Goal: Navigation & Orientation: Understand site structure

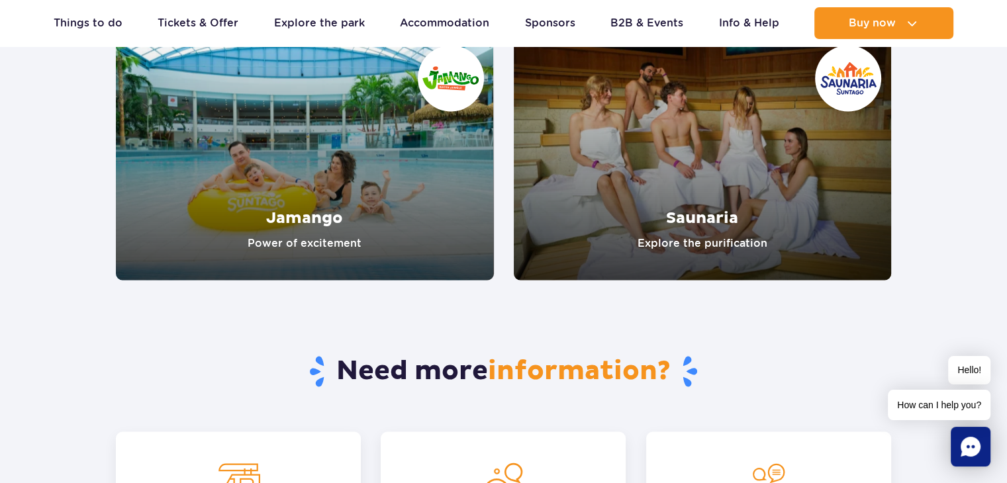
scroll to position [2303, 0]
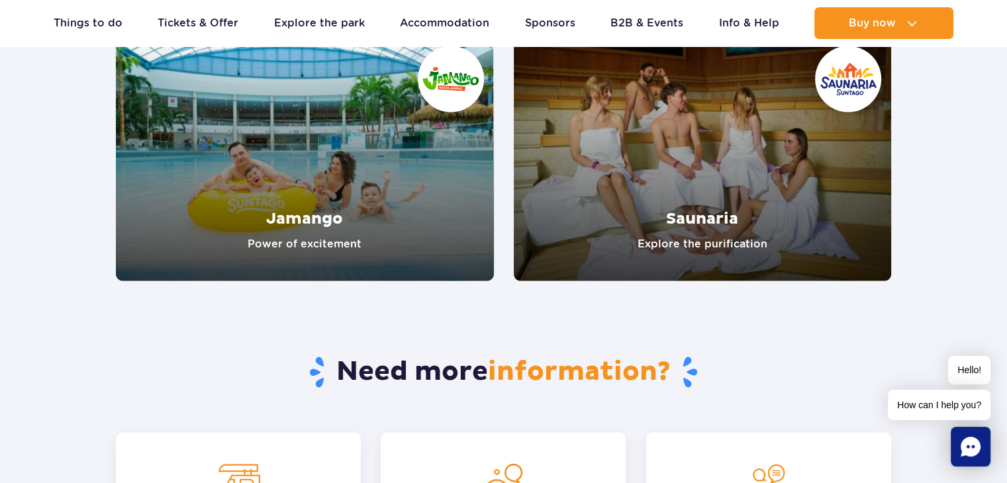
click at [301, 230] on link "Jamango" at bounding box center [305, 158] width 378 height 245
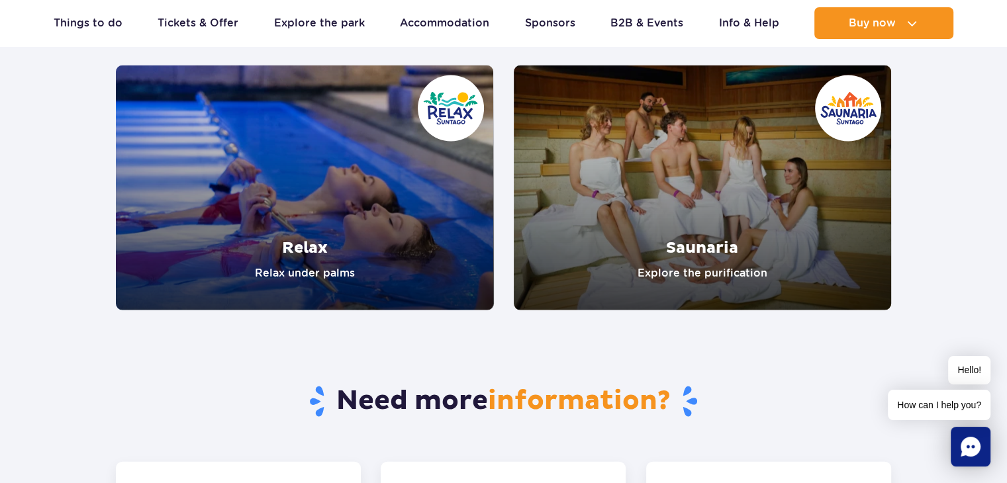
scroll to position [2697, 0]
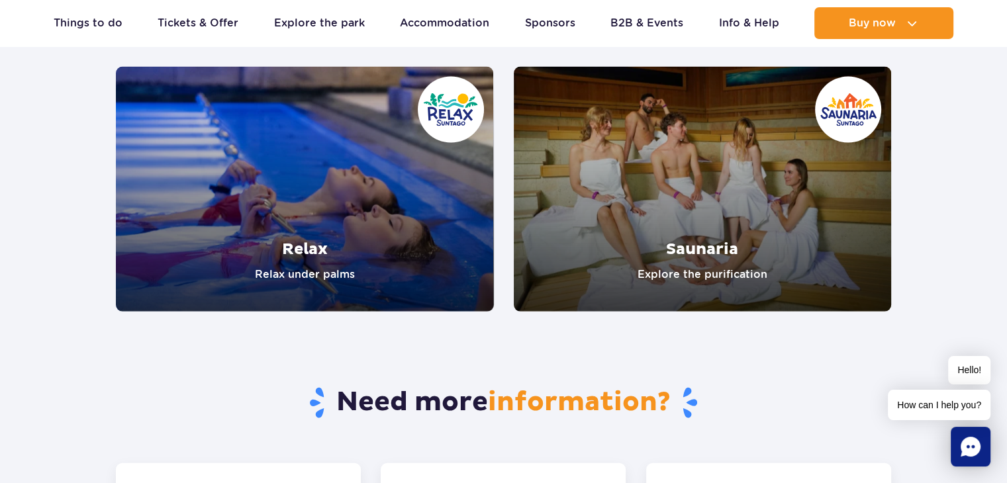
click at [778, 230] on link "Saunaria" at bounding box center [703, 189] width 378 height 245
